Goal: Check status: Check status

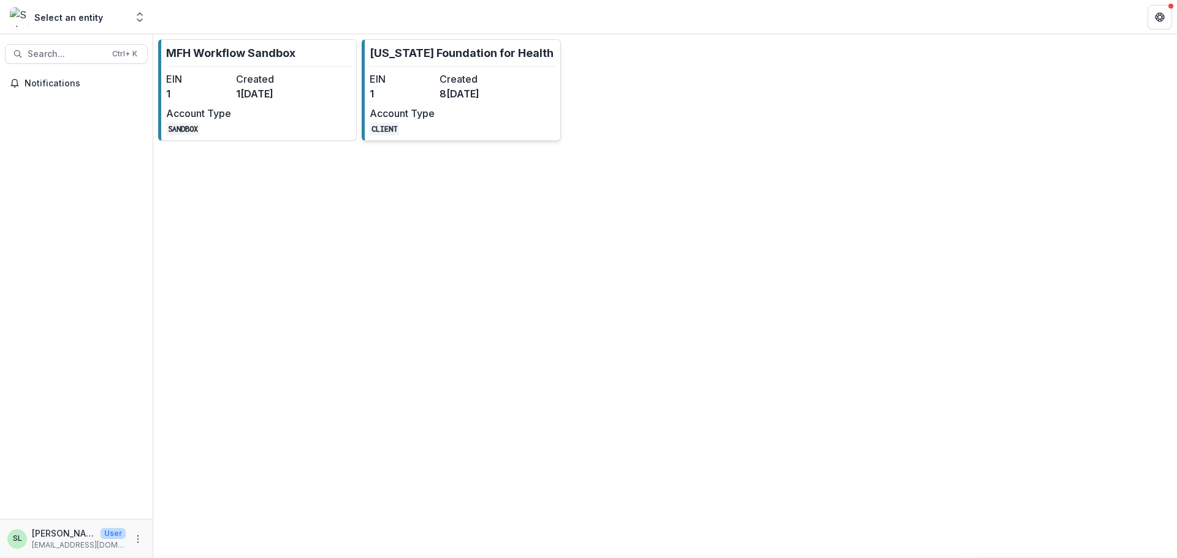
click at [487, 116] on div "EIN 1 Created 8[DATE]Account Type CLIENT" at bounding box center [437, 104] width 135 height 64
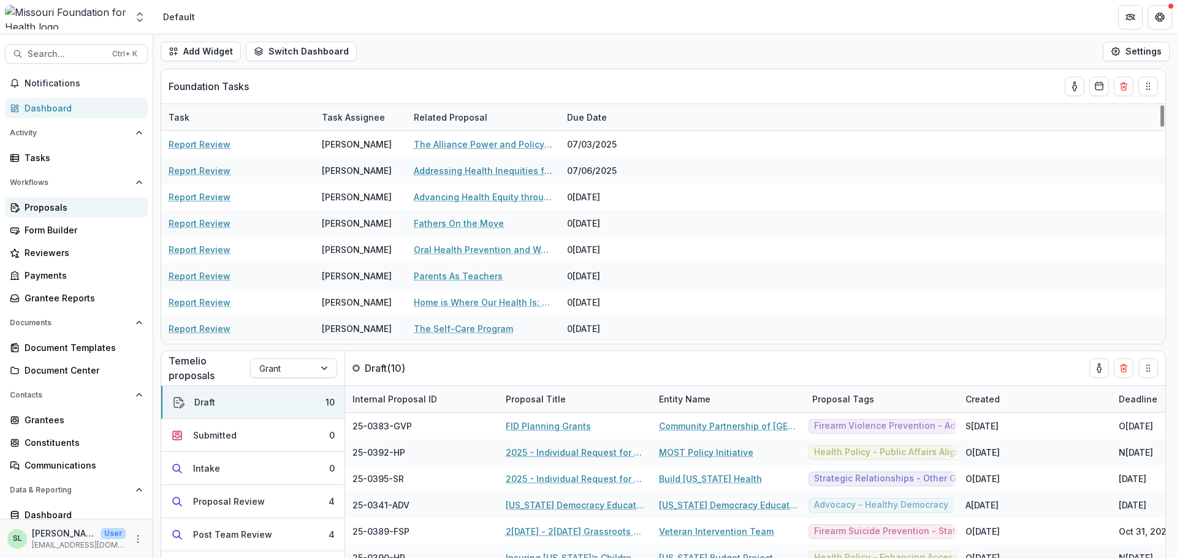
click at [58, 207] on div "Proposals" at bounding box center [81, 207] width 113 height 13
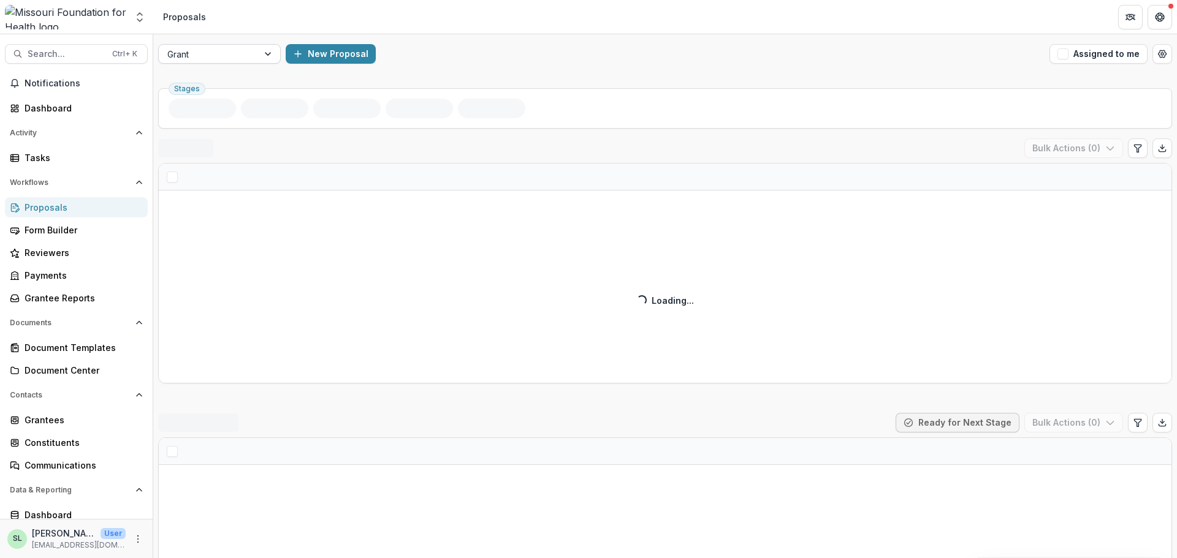
click at [207, 53] on div at bounding box center [208, 54] width 82 height 15
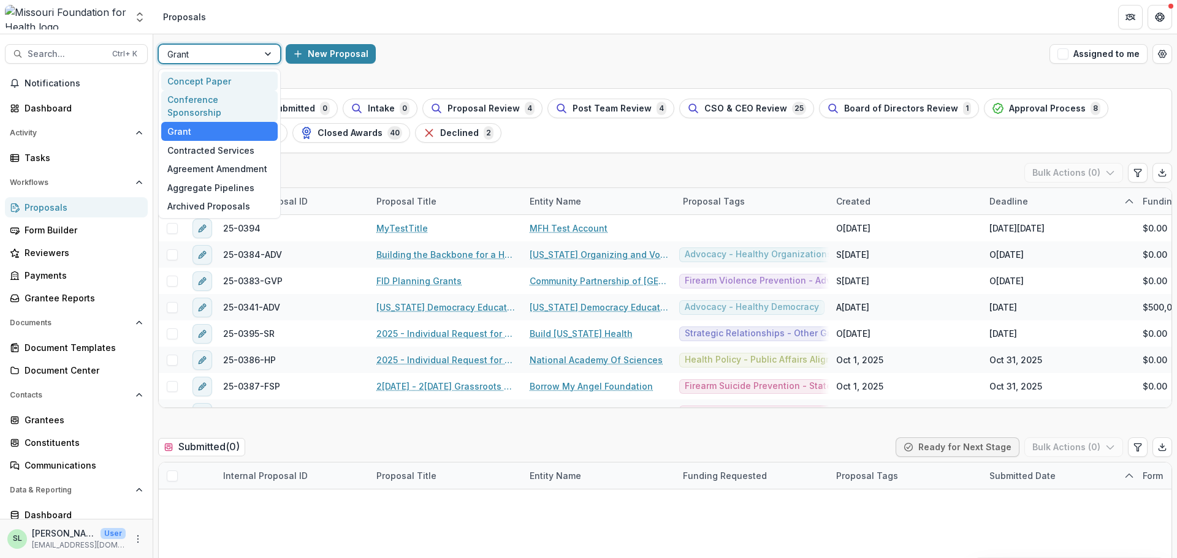
click at [211, 102] on div "Conference Sponsorship" at bounding box center [219, 107] width 116 height 32
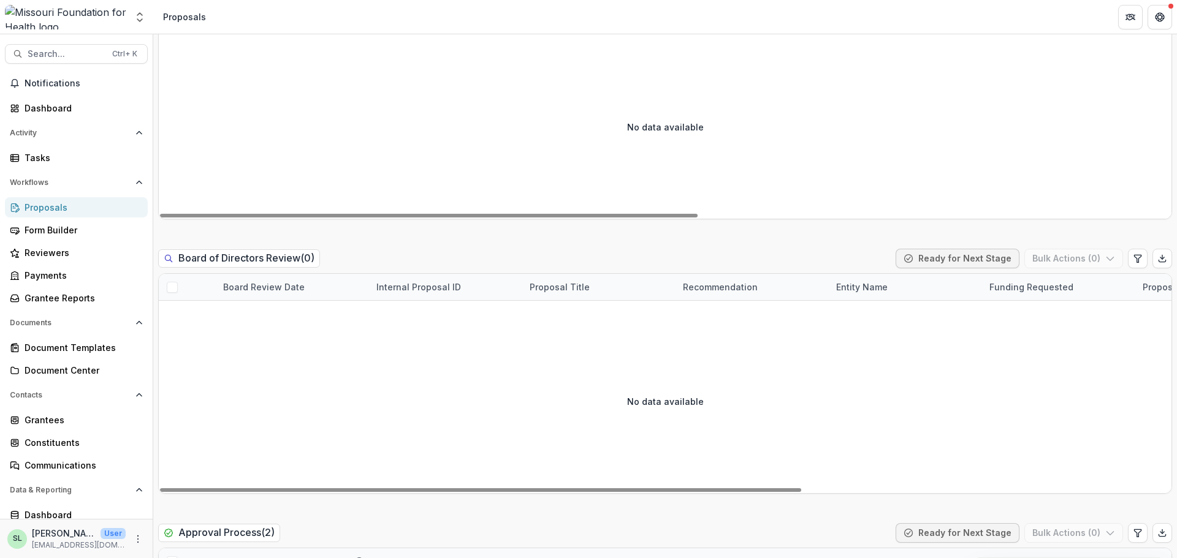
scroll to position [1655, 0]
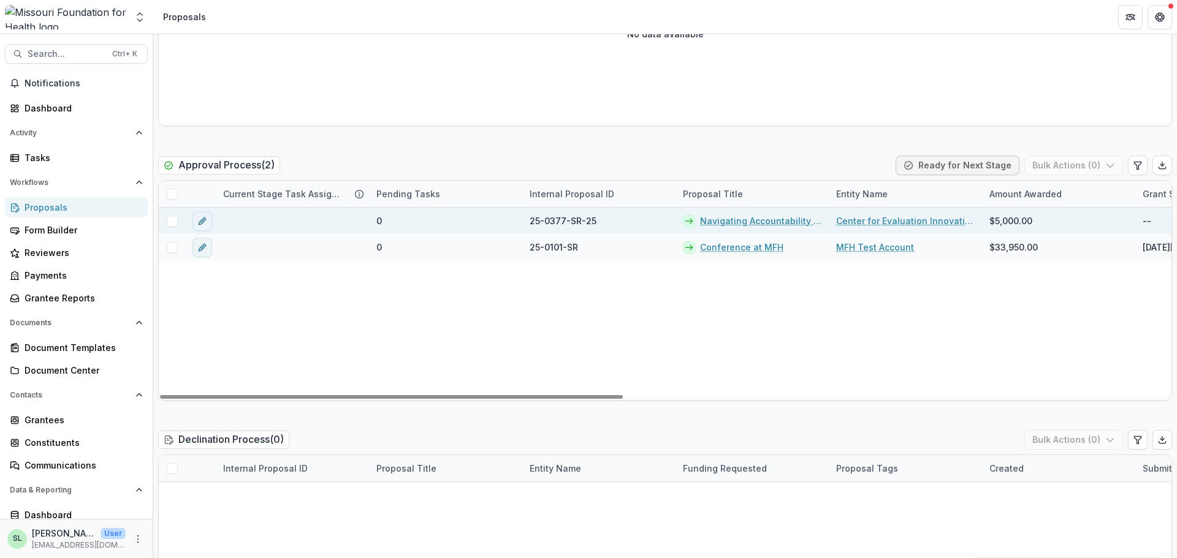
click at [770, 219] on link "Navigating Accountability for Systemic Impact" at bounding box center [760, 220] width 121 height 13
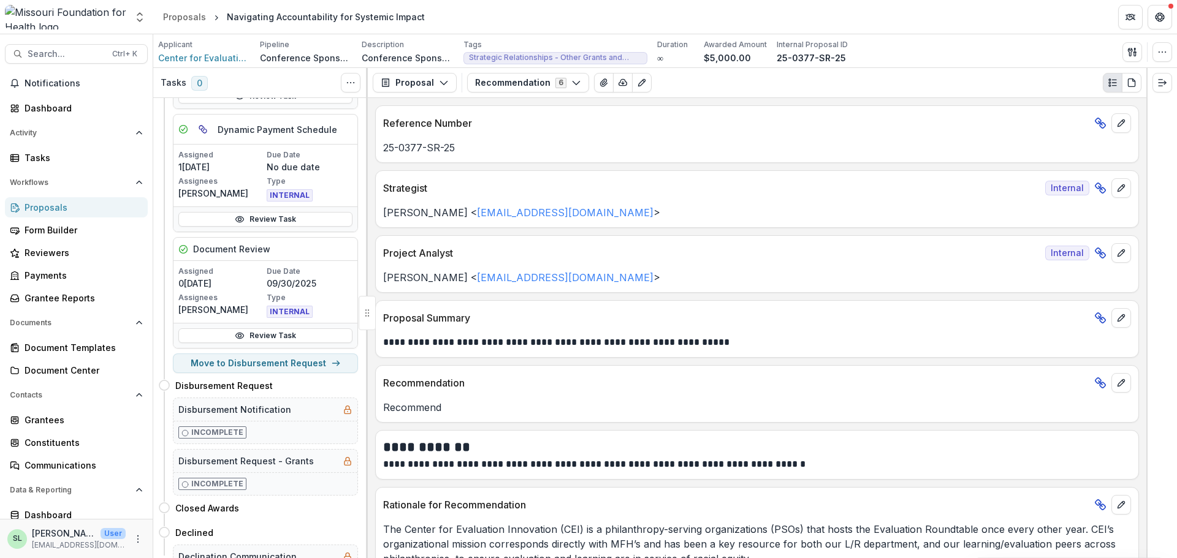
scroll to position [184, 0]
